Goal: Find specific page/section: Find specific page/section

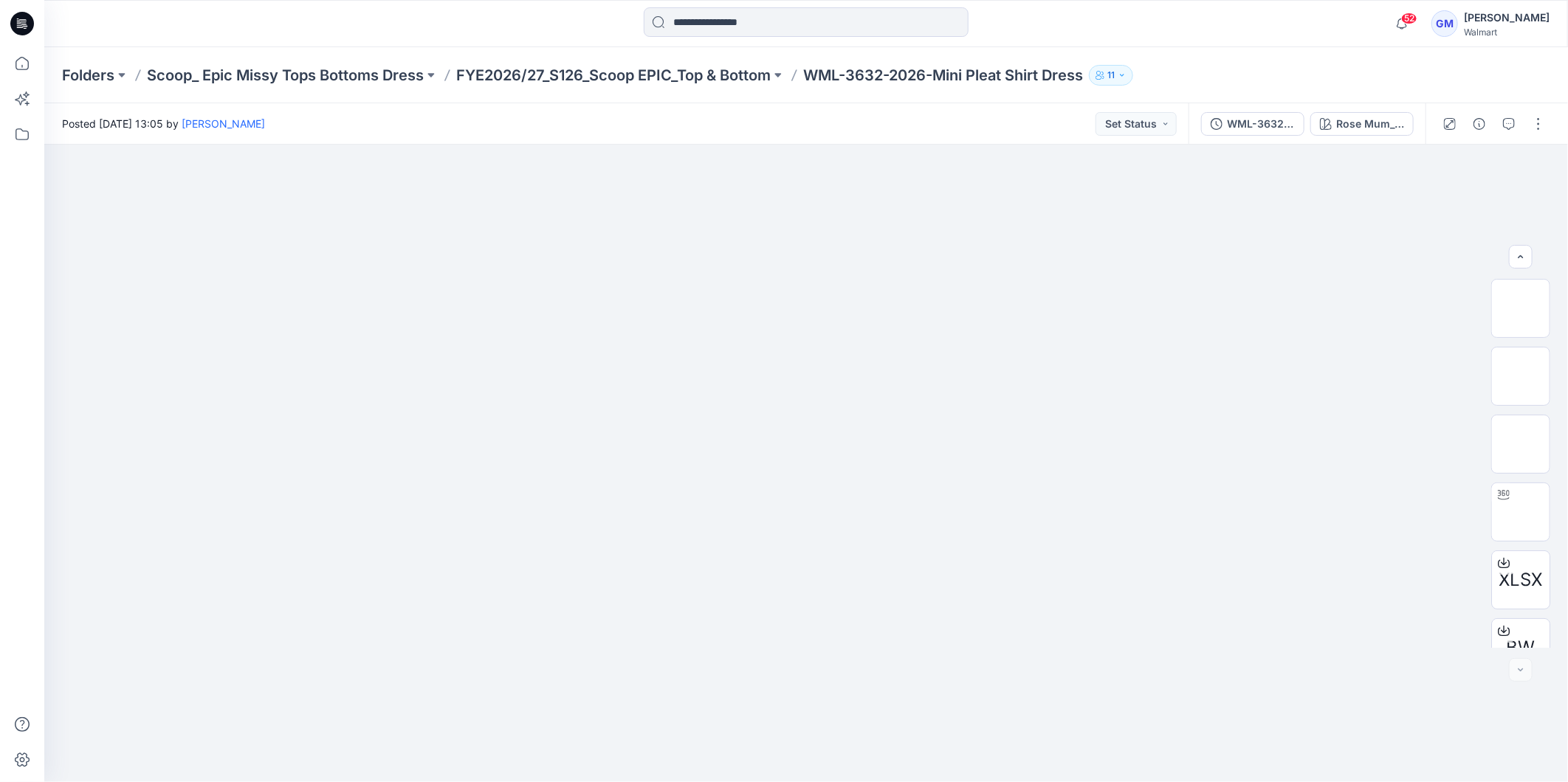
scroll to position [97, 0]
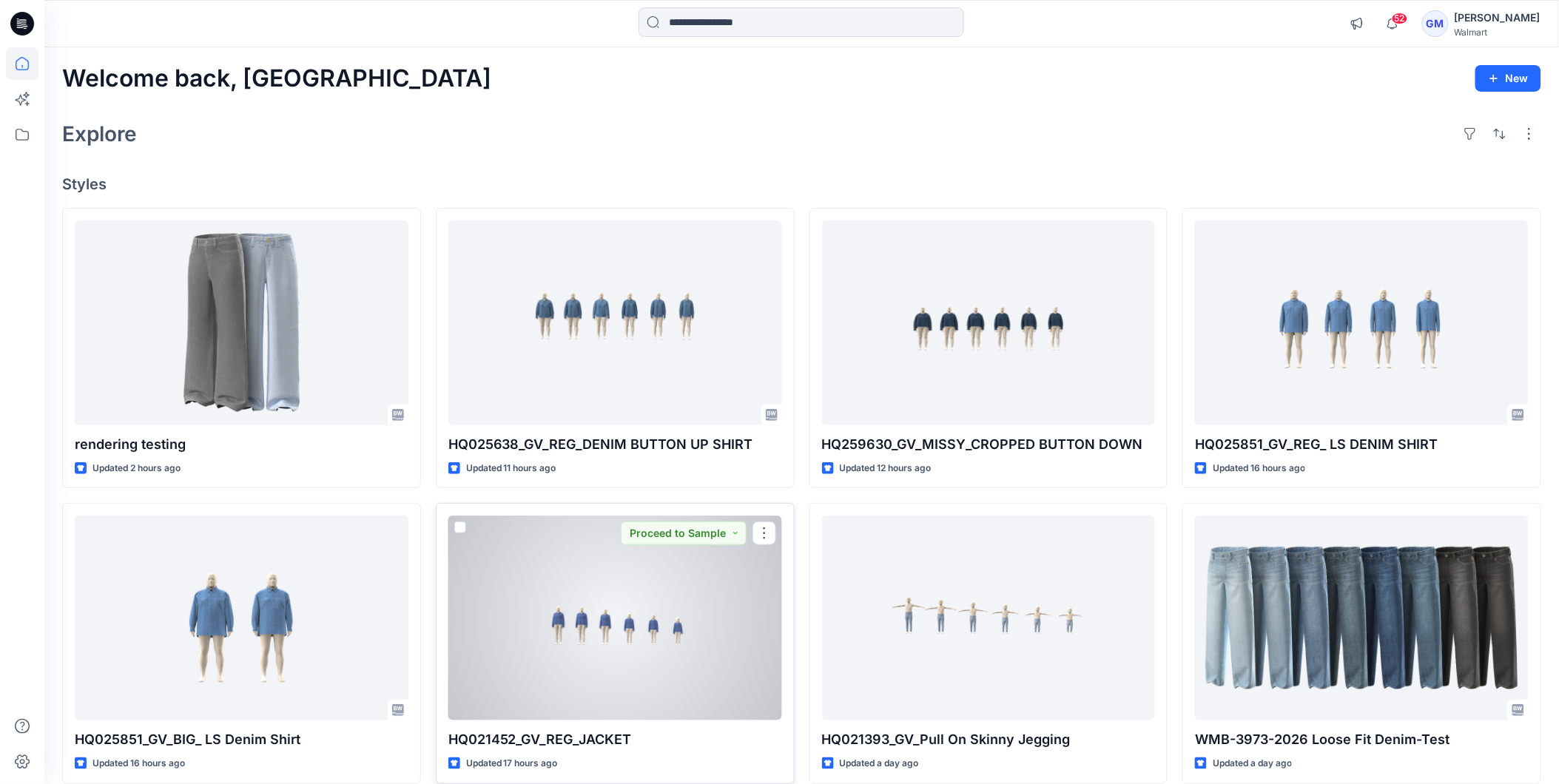
click at [633, 620] on div at bounding box center [616, 618] width 334 height 205
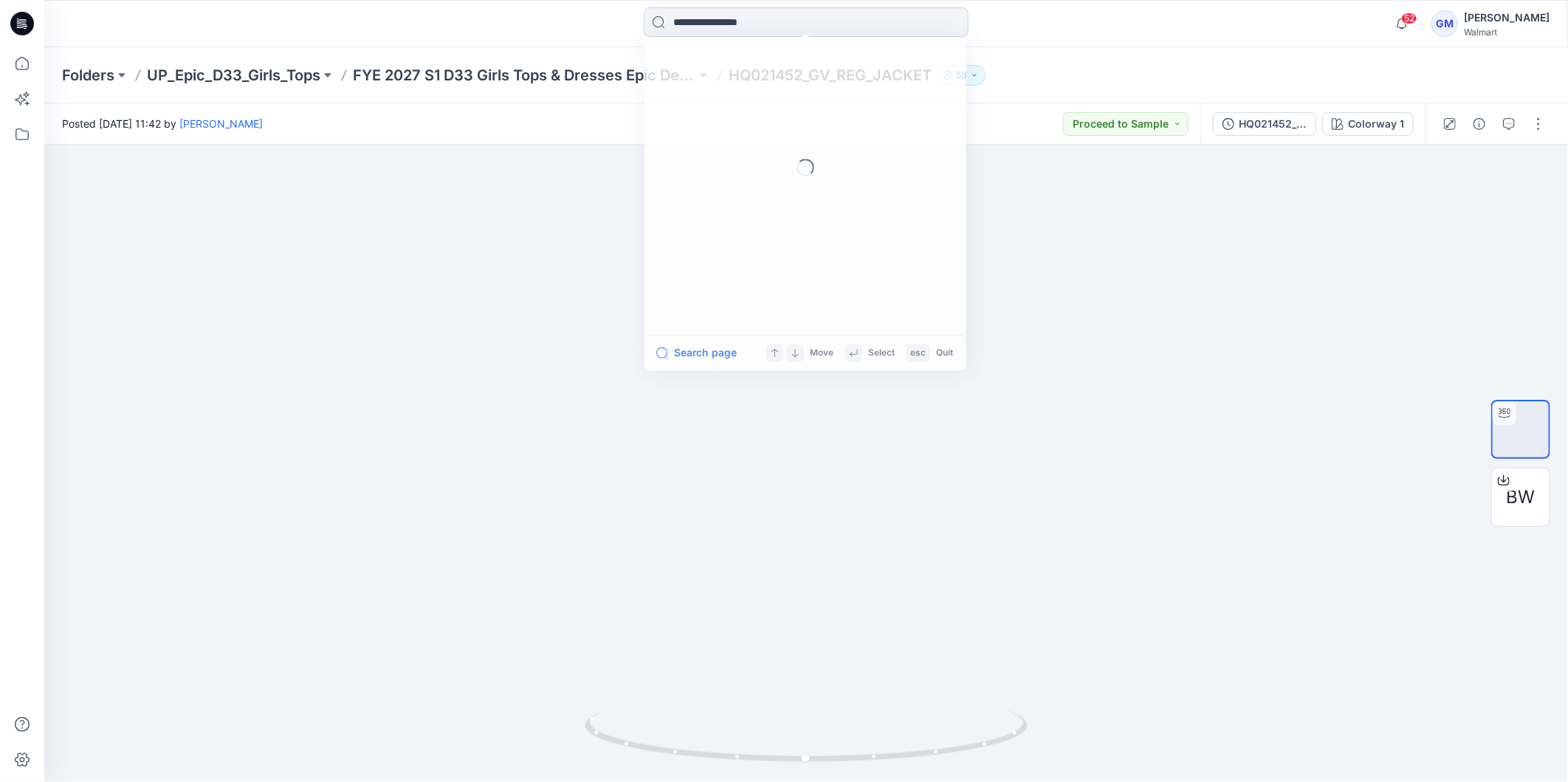
drag, startPoint x: 742, startPoint y: 20, endPoint x: 746, endPoint y: 28, distance: 8.9
click at [743, 23] on input at bounding box center [805, 22] width 325 height 29
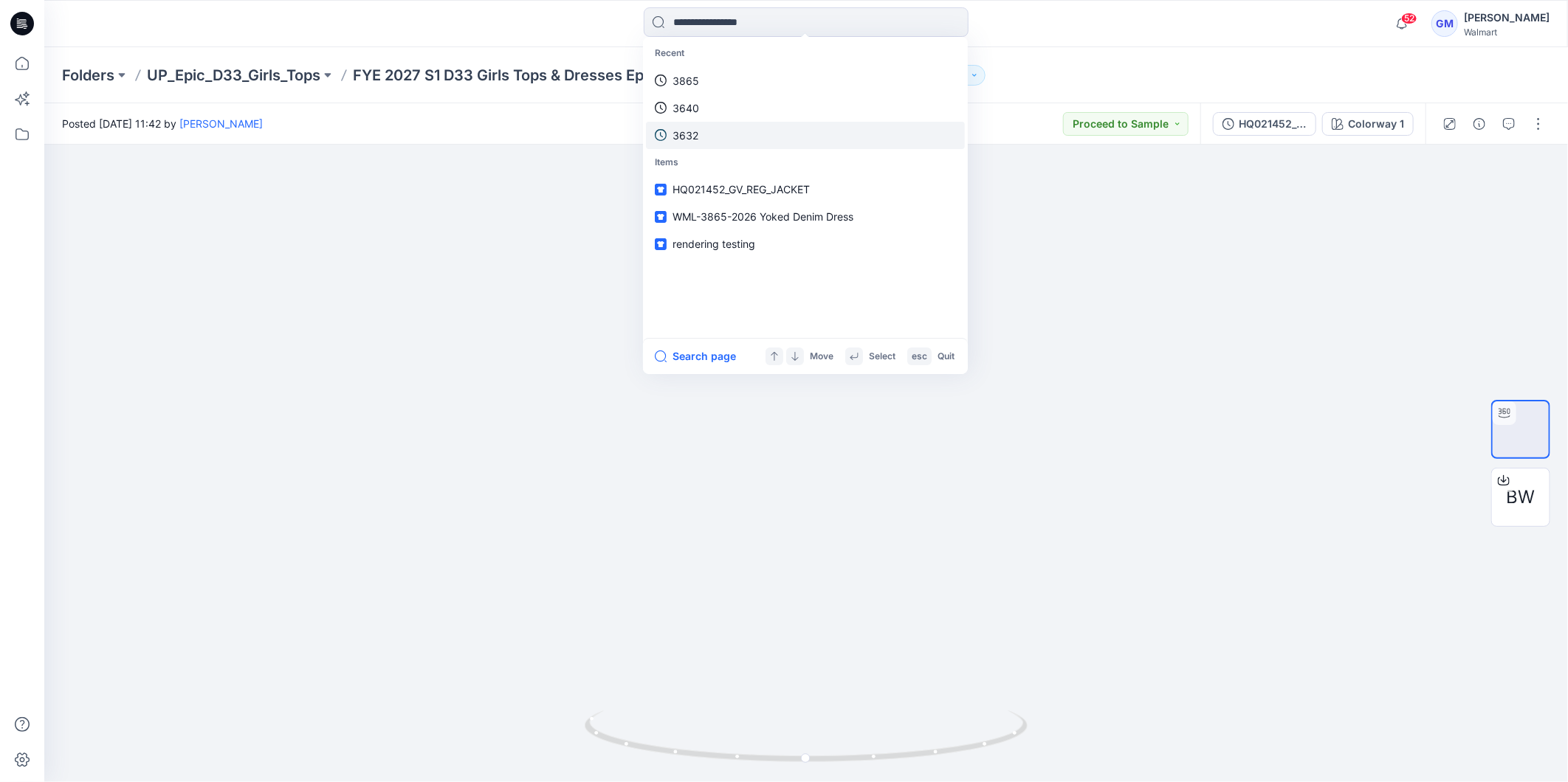
click at [712, 134] on link "3632" at bounding box center [805, 135] width 319 height 27
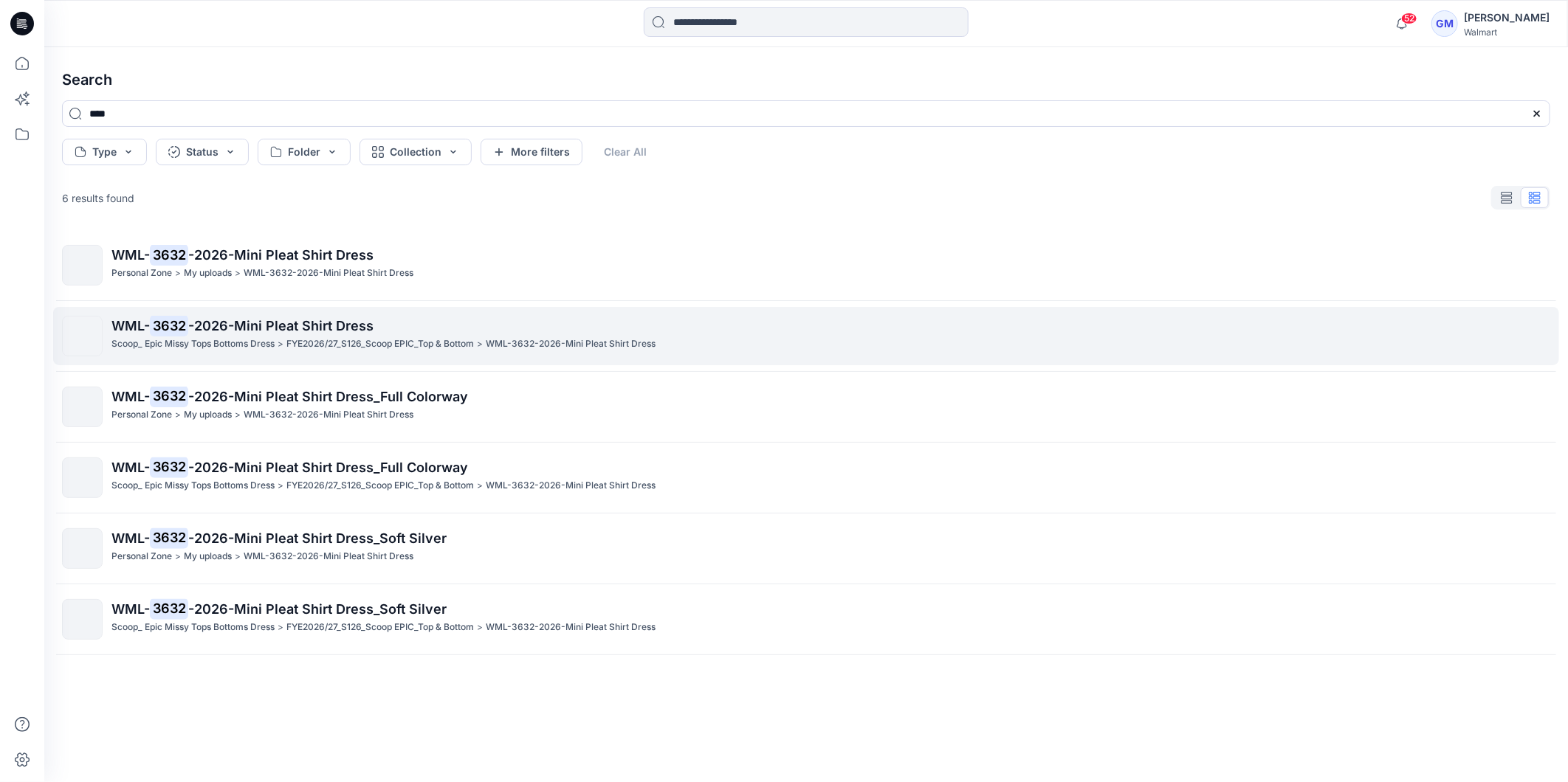
click at [223, 346] on p "Scoop_ Epic Missy Tops Bottoms Dress" at bounding box center [193, 344] width 163 height 16
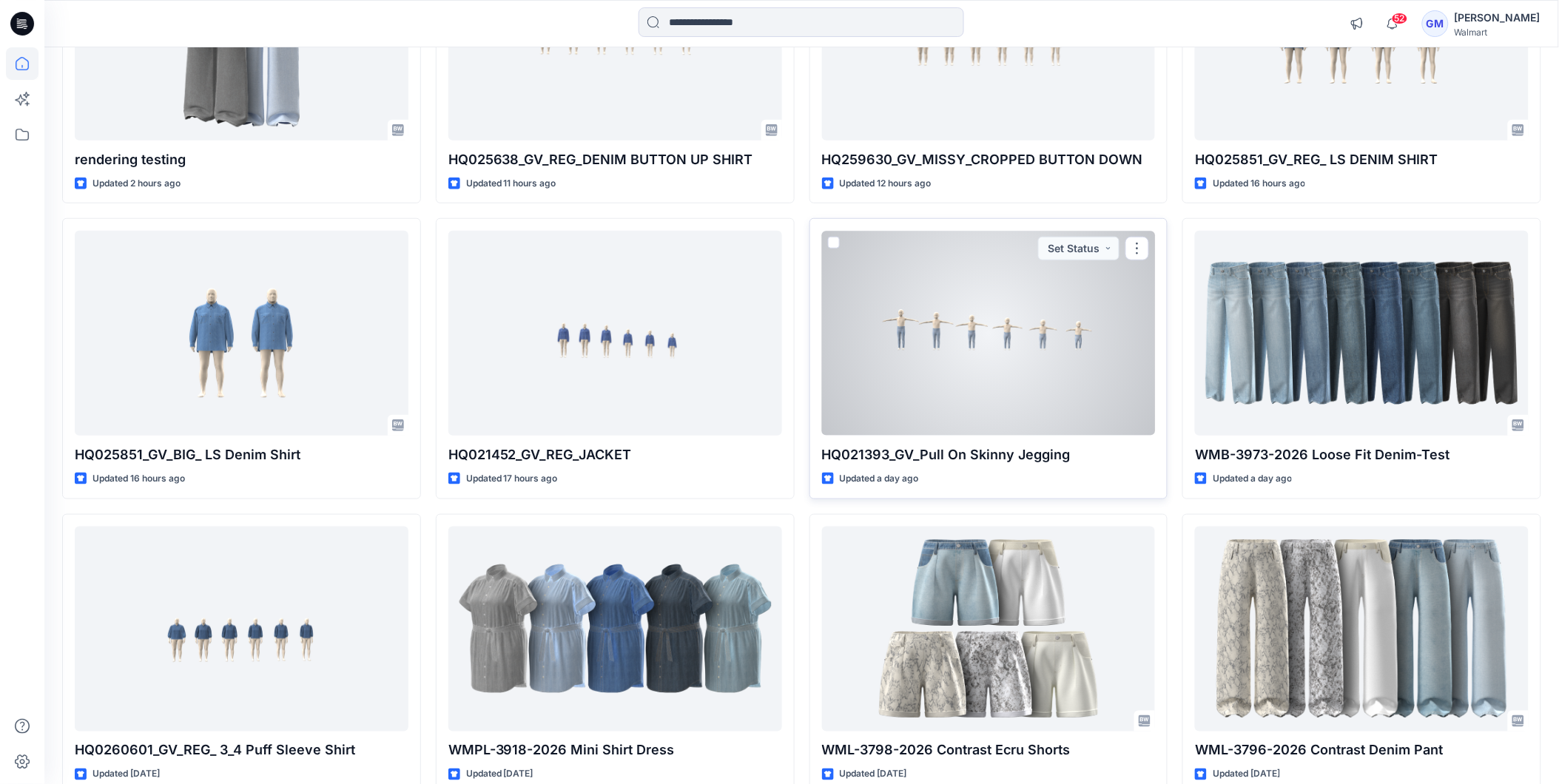
scroll to position [366, 0]
